Goal: Information Seeking & Learning: Learn about a topic

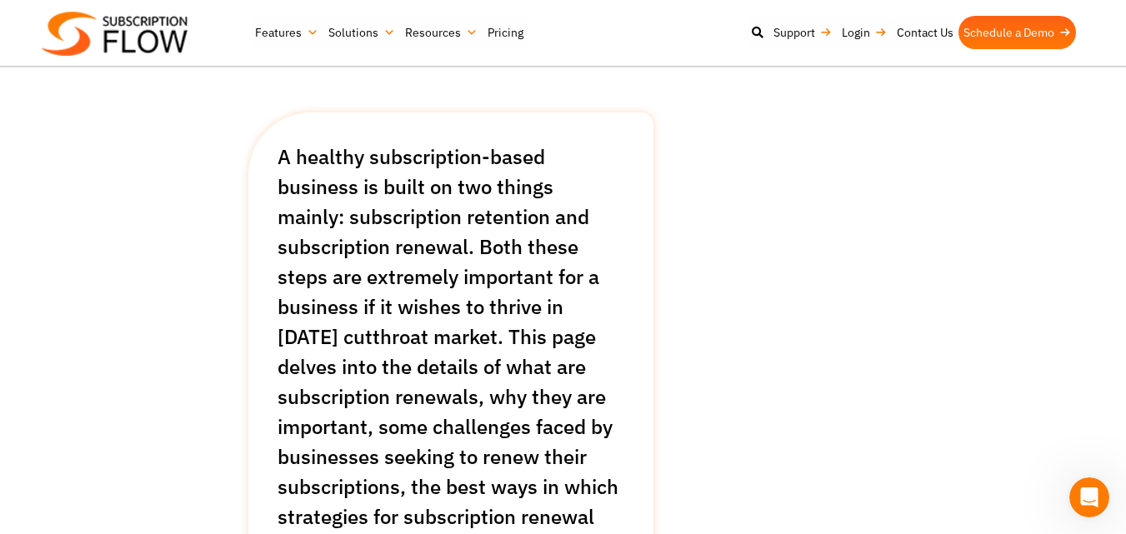
scroll to position [417, 0]
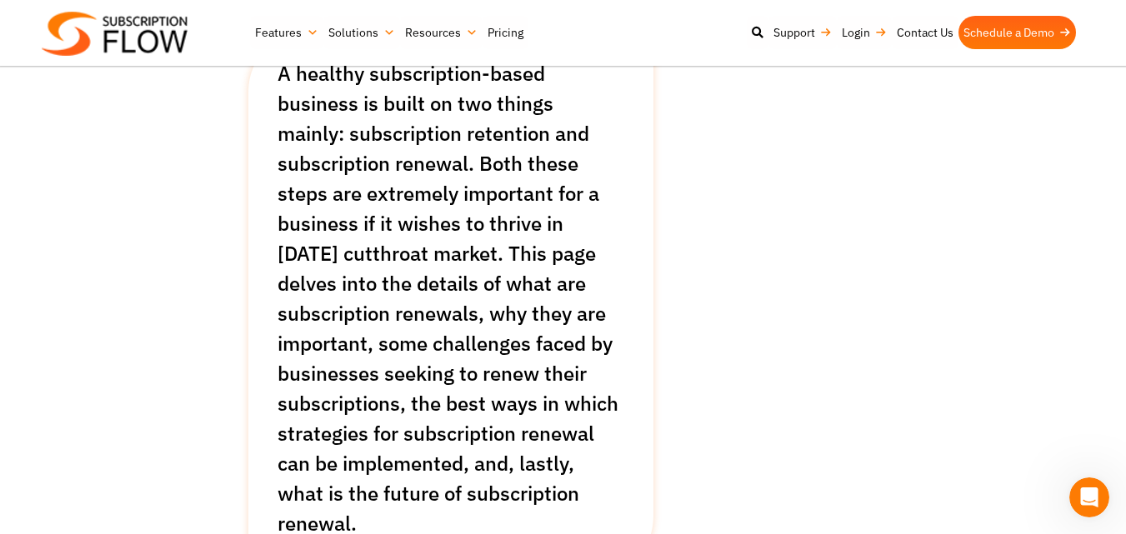
drag, startPoint x: 558, startPoint y: 492, endPoint x: 282, endPoint y: 77, distance: 498.4
click at [282, 77] on p "A healthy subscription-based business is built on two things mainly: subscripti…" at bounding box center [451, 298] width 347 height 480
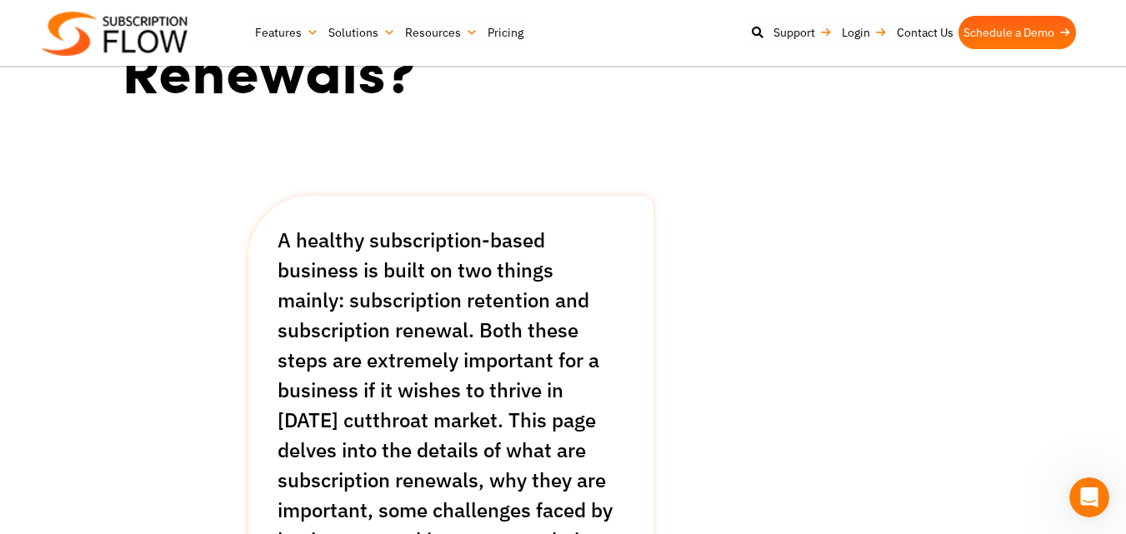
copy p "A healthy subscription-based business is built on two things mainly: subscripti…"
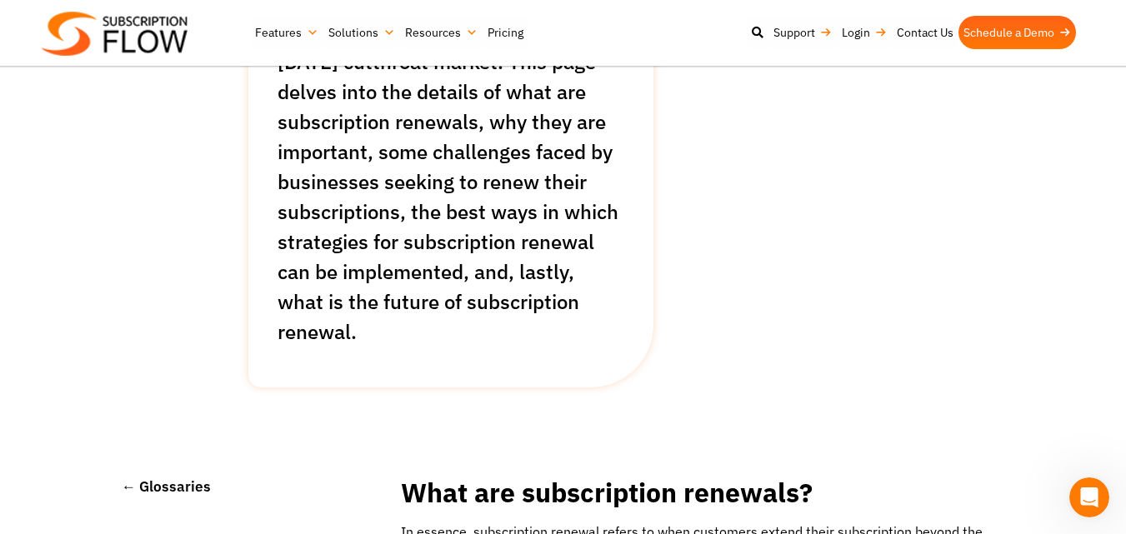
scroll to position [667, 0]
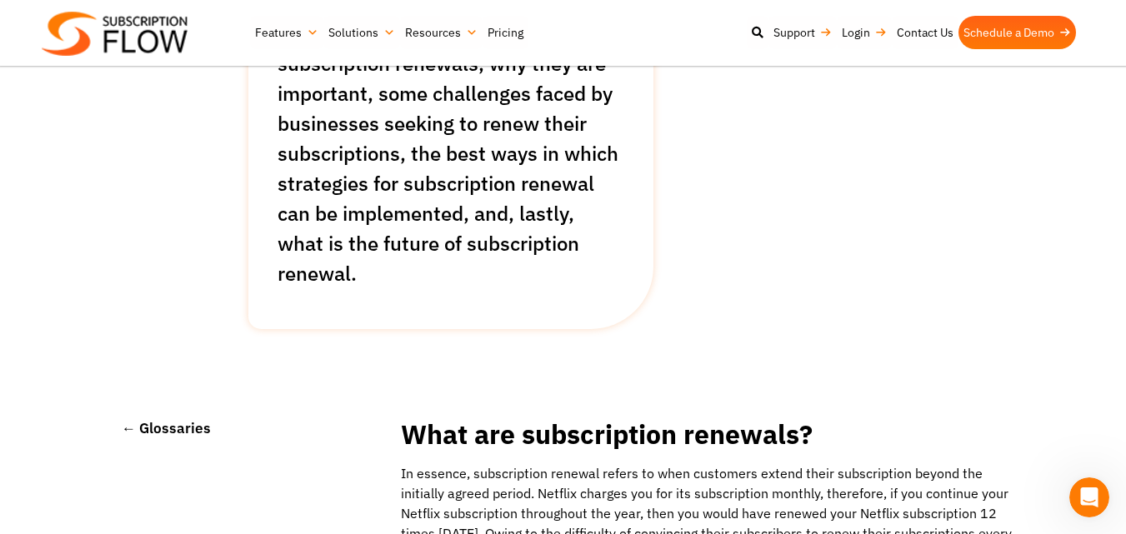
click at [603, 243] on p "A healthy subscription-based business is built on two things mainly: subscripti…" at bounding box center [451, 48] width 347 height 480
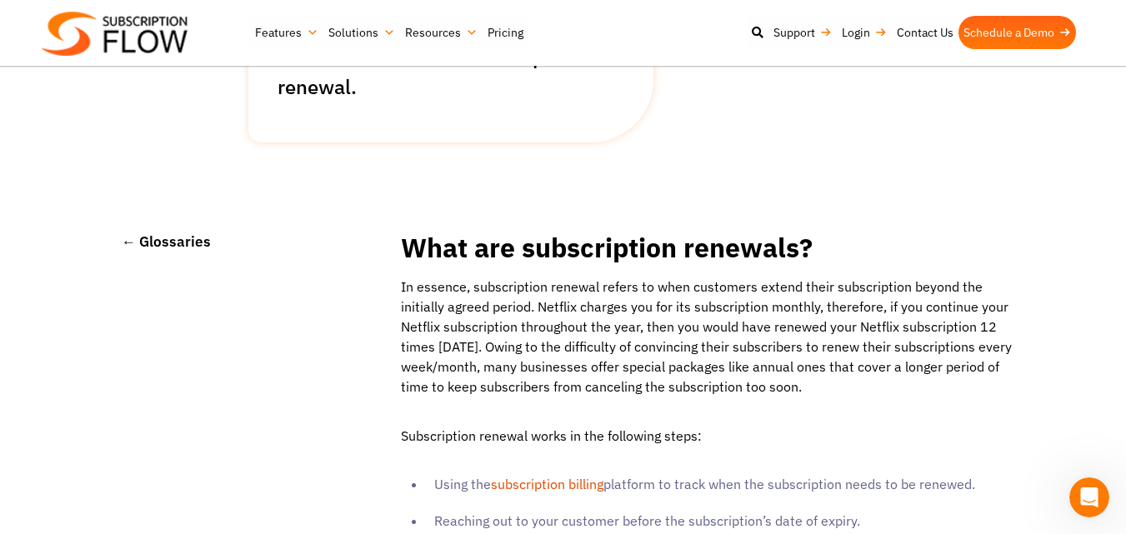
scroll to position [833, 0]
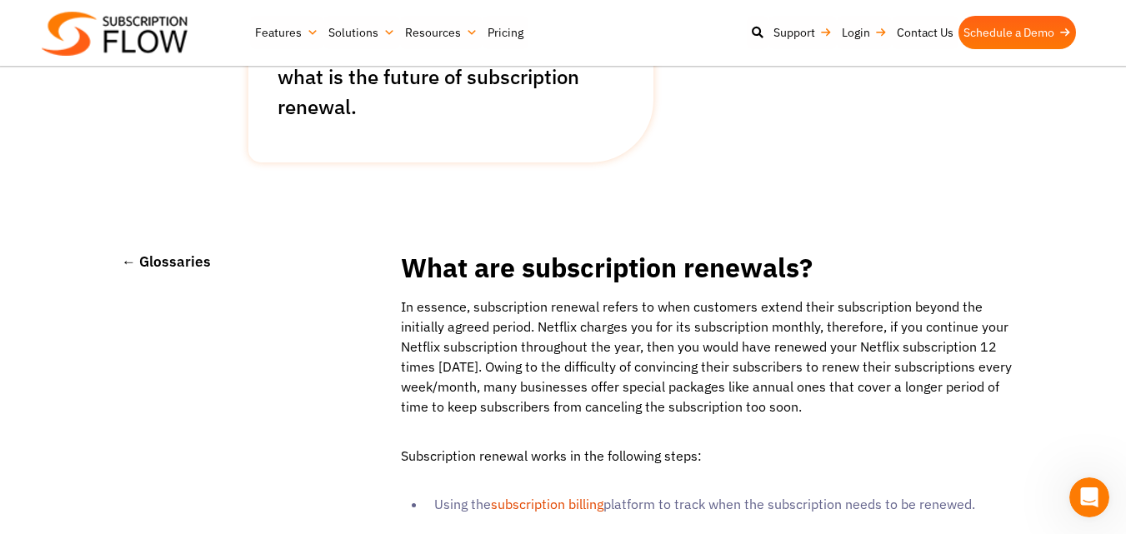
drag, startPoint x: 799, startPoint y: 214, endPoint x: 413, endPoint y: 248, distance: 388.2
copy div "What are subscription renewals? In essence, subscription renewal refers to when…"
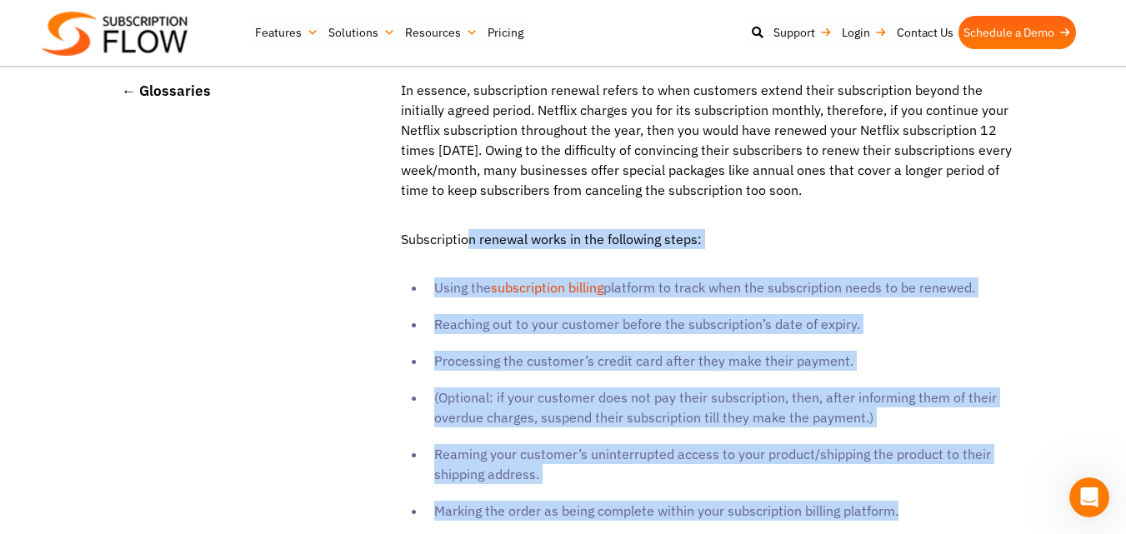
scroll to position [1000, 0]
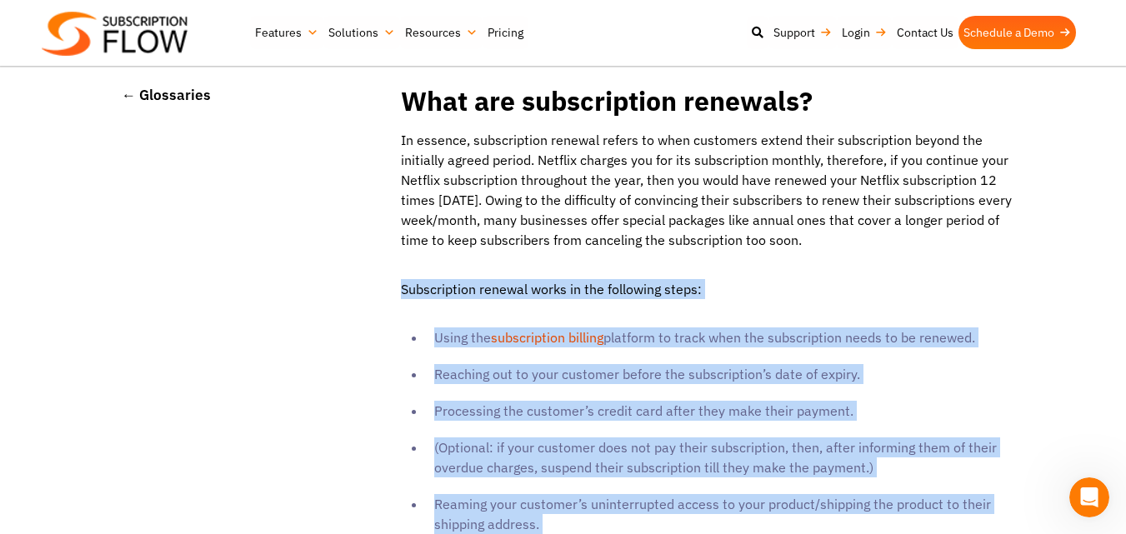
drag, startPoint x: 905, startPoint y: 358, endPoint x: 400, endPoint y: 268, distance: 512.9
copy div "Subscription renewal works in the following steps: Using the subscription billi…"
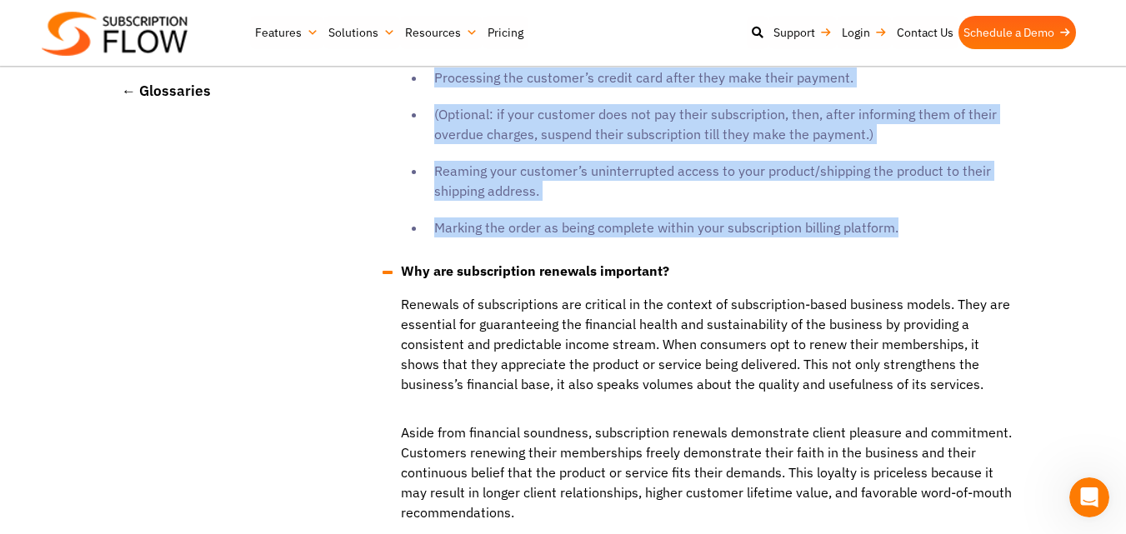
scroll to position [1417, 0]
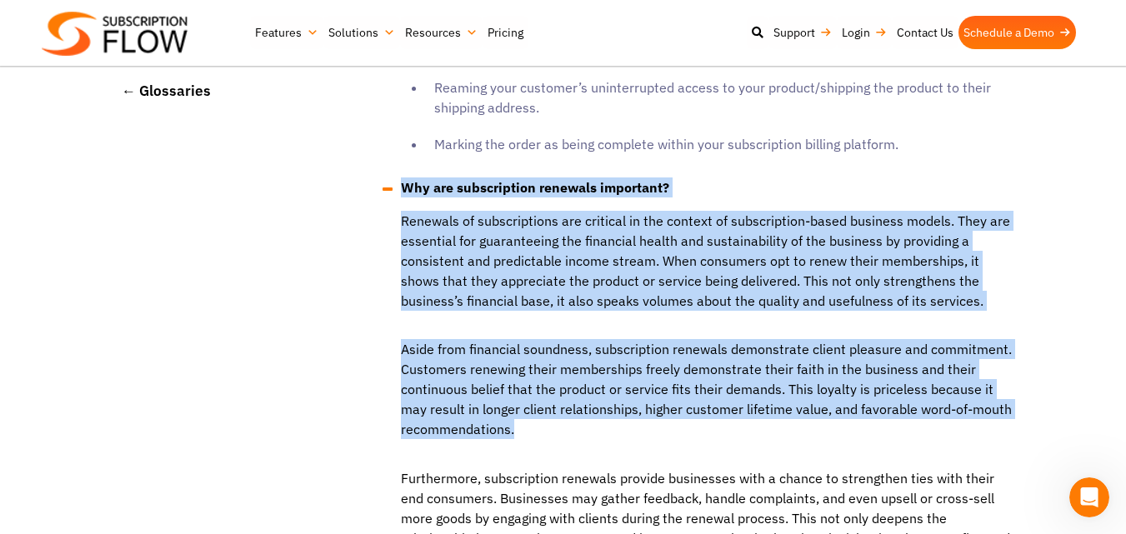
drag, startPoint x: 477, startPoint y: 378, endPoint x: 405, endPoint y: 156, distance: 233.8
copy div "Why are subscription renewals important? Renewals of subscriptions are critical…"
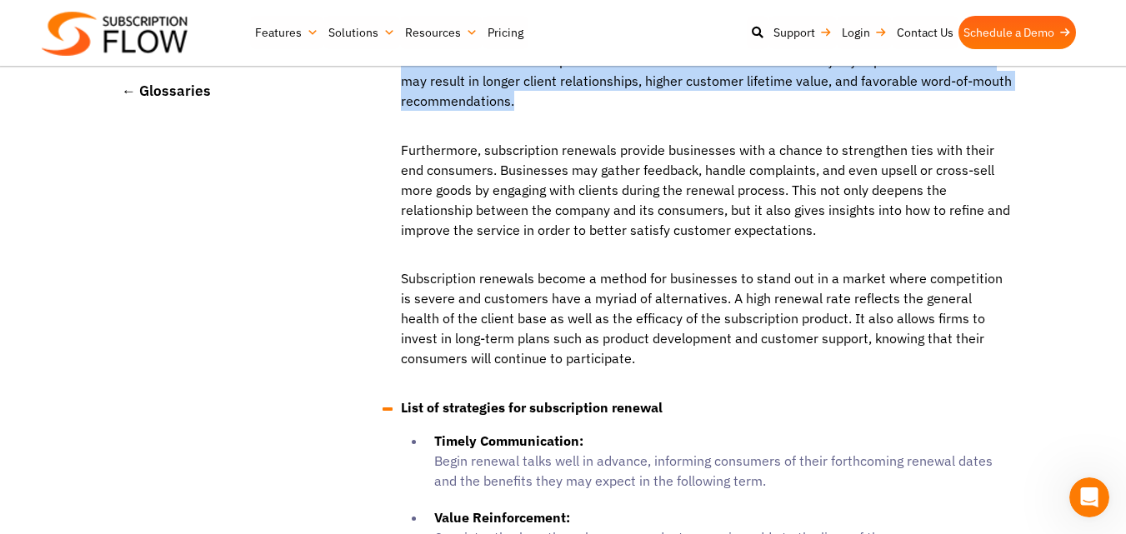
scroll to position [1750, 0]
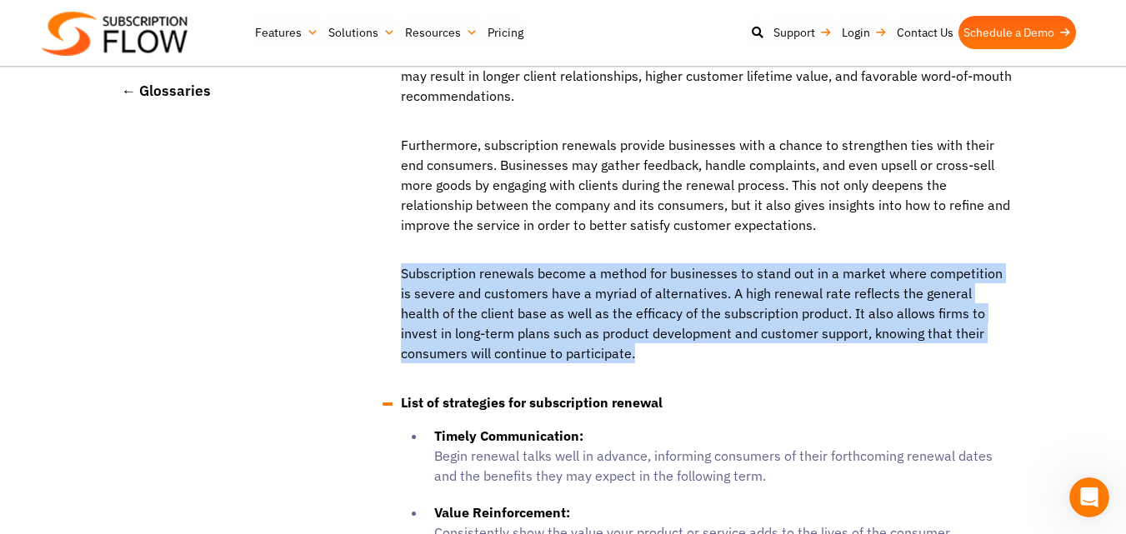
drag, startPoint x: 539, startPoint y: 323, endPoint x: 402, endPoint y: 240, distance: 160.8
click at [402, 263] on p "Subscription renewals become a method for businesses to stand out in a market w…" at bounding box center [703, 321] width 620 height 117
copy p "Subscription renewals become a method for businesses to stand out in a market w…"
